Goal: Transaction & Acquisition: Purchase product/service

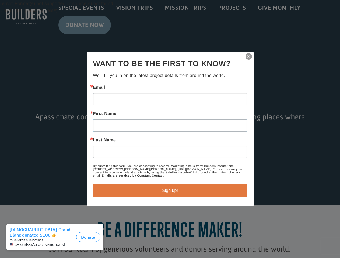
click at [170, 129] on input "First Name" at bounding box center [170, 126] width 154 height 12
click at [249, 57] on img "button" at bounding box center [249, 57] width 8 height 8
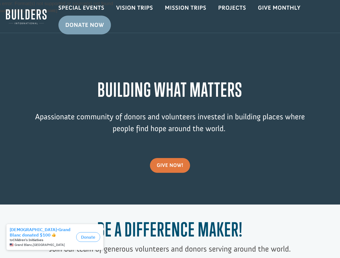
click at [170, 191] on div "Video Player Media error: Format(s) not supported or source(s) not found Downlo…" at bounding box center [170, 102] width 340 height 205
click at [56, 240] on div "to Children's Initiatives" at bounding box center [42, 240] width 64 height 4
click at [88, 237] on button "Donate" at bounding box center [88, 238] width 24 height 10
